Goal: Navigation & Orientation: Find specific page/section

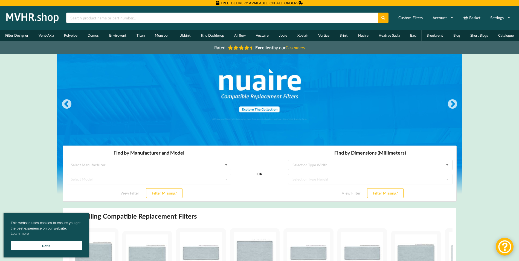
click at [434, 35] on link "Brookvent" at bounding box center [434, 35] width 27 height 11
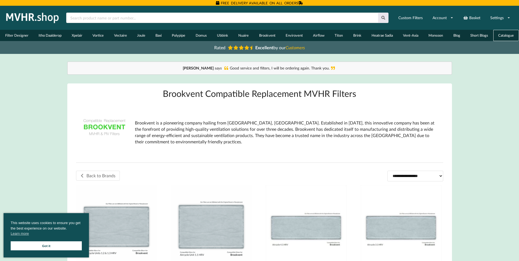
click at [505, 36] on link "Catalogue" at bounding box center [506, 35] width 26 height 11
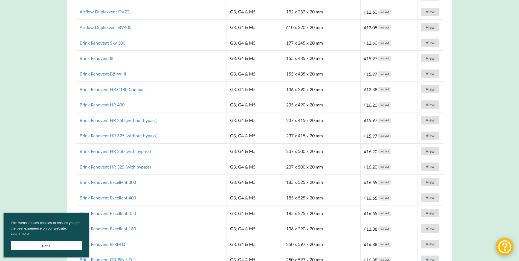
scroll to position [355, 0]
